Goal: Complete application form: Complete application form

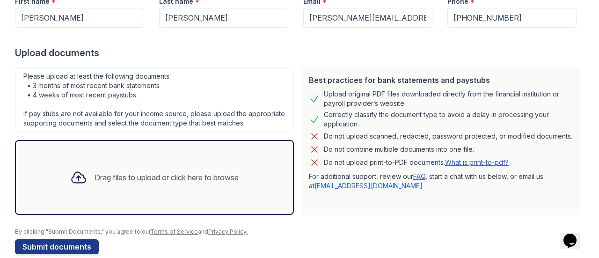
scroll to position [168, 0]
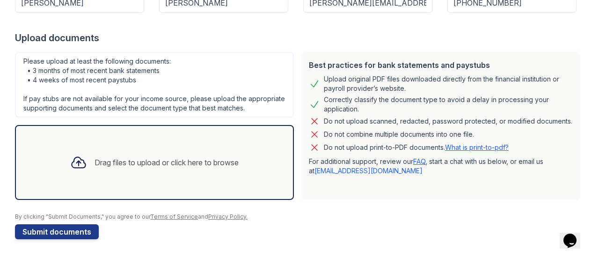
click at [107, 165] on div "Drag files to upload or click here to browse" at bounding box center [167, 162] width 144 height 11
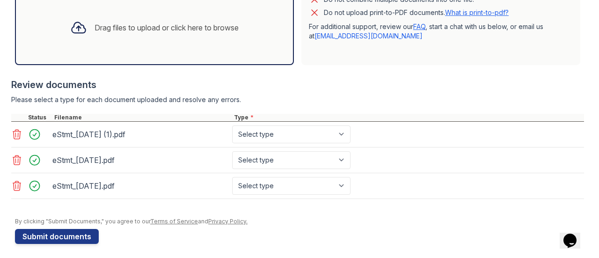
scroll to position [306, 0]
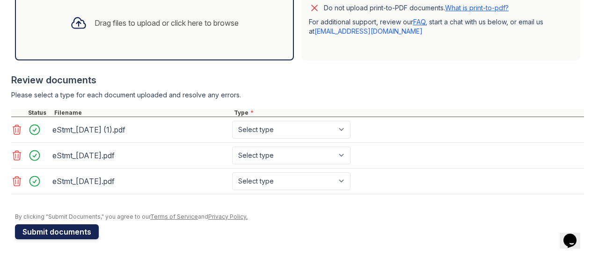
click at [81, 230] on button "Submit documents" at bounding box center [57, 231] width 84 height 15
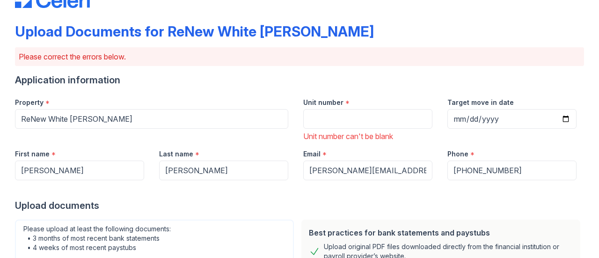
scroll to position [32, 0]
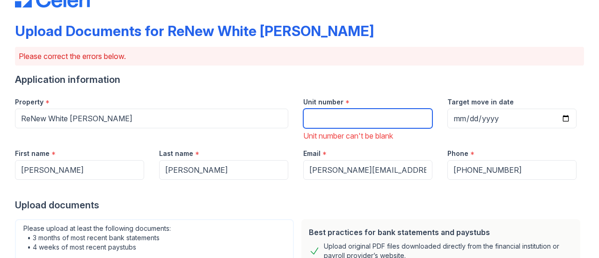
click at [332, 121] on input "Unit number" at bounding box center [367, 119] width 129 height 20
type input "1a"
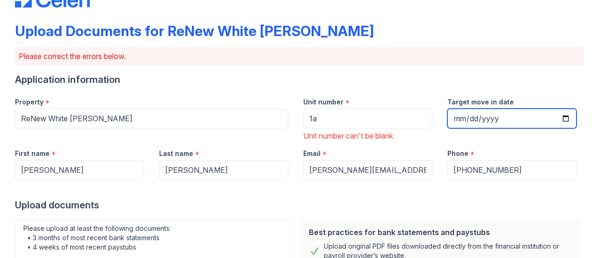
click at [558, 118] on input "Target move in date" at bounding box center [512, 119] width 129 height 20
type input "[DATE]"
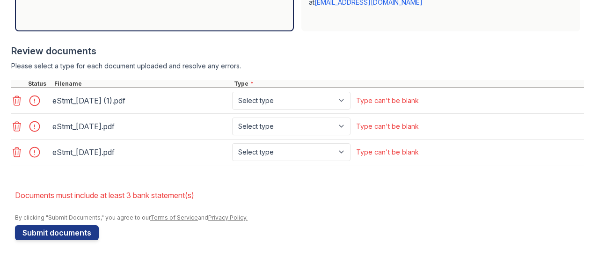
scroll to position [376, 0]
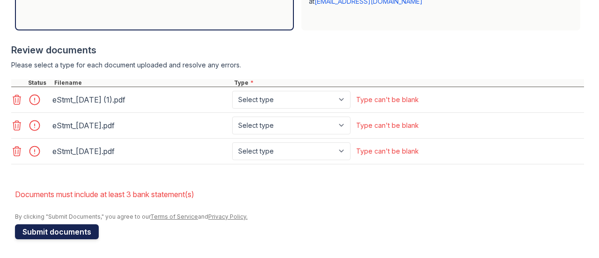
click at [72, 230] on button "Submit documents" at bounding box center [57, 231] width 84 height 15
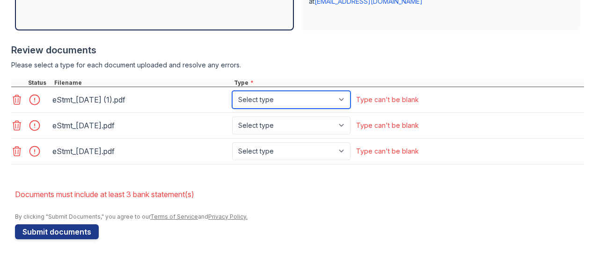
click at [289, 109] on select "Select type Paystub Bank Statement Offer Letter Tax Documents Benefit Award Let…" at bounding box center [291, 100] width 118 height 18
select select "bank_statement"
click at [232, 99] on select "Select type Paystub Bank Statement Offer Letter Tax Documents Benefit Award Let…" at bounding box center [291, 100] width 118 height 18
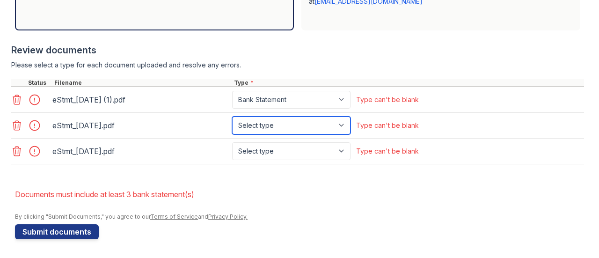
click at [291, 134] on select "Select type Paystub Bank Statement Offer Letter Tax Documents Benefit Award Let…" at bounding box center [291, 126] width 118 height 18
select select "bank_statement"
click at [232, 124] on select "Select type Paystub Bank Statement Offer Letter Tax Documents Benefit Award Let…" at bounding box center [291, 126] width 118 height 18
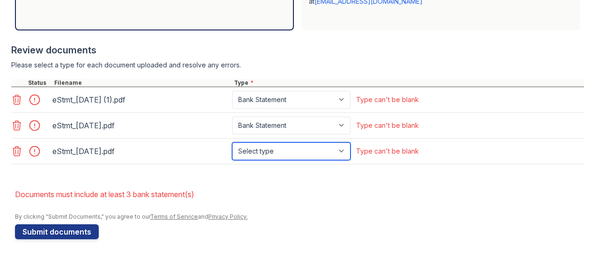
click at [287, 157] on select "Select type Paystub Bank Statement Offer Letter Tax Documents Benefit Award Let…" at bounding box center [291, 151] width 118 height 18
select select "bank_statement"
click at [232, 149] on select "Select type Paystub Bank Statement Offer Letter Tax Documents Benefit Award Let…" at bounding box center [291, 151] width 118 height 18
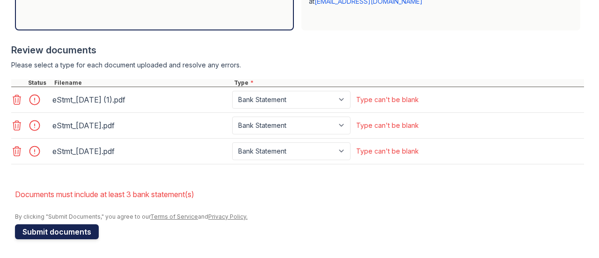
click at [86, 229] on button "Submit documents" at bounding box center [57, 231] width 84 height 15
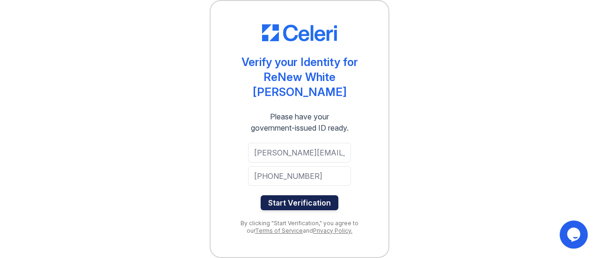
click at [311, 201] on button "Start Verification" at bounding box center [300, 202] width 78 height 15
